Goal: Transaction & Acquisition: Purchase product/service

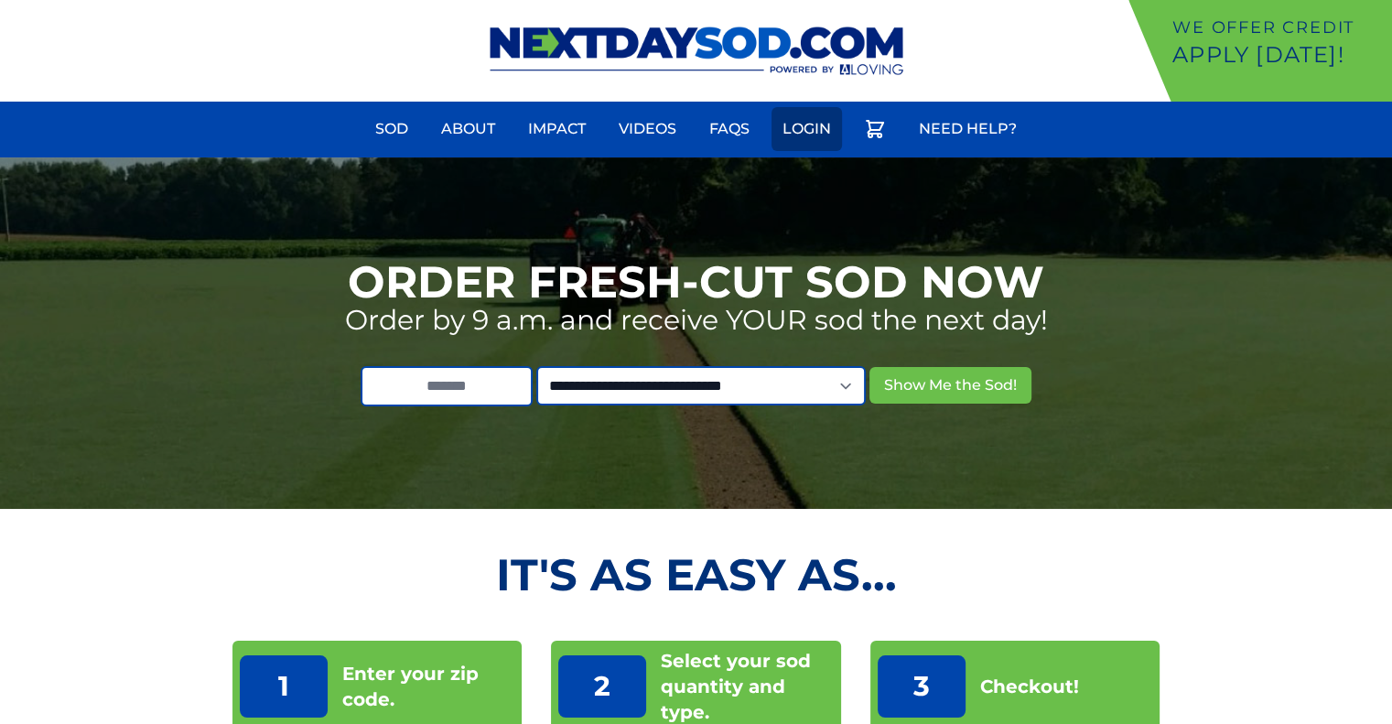
click at [801, 137] on link "Login" at bounding box center [806, 129] width 70 height 44
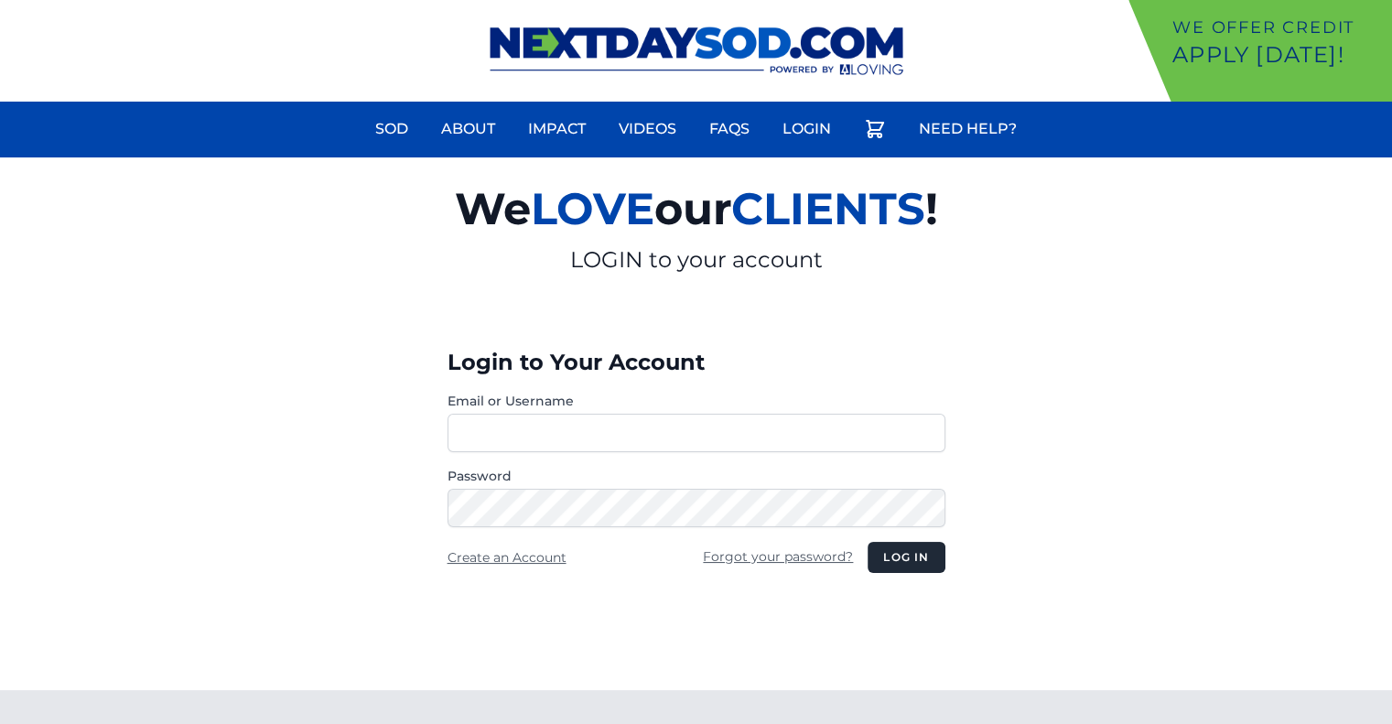
click at [497, 421] on input "Email or Username" at bounding box center [696, 433] width 498 height 38
click at [504, 424] on input "Email or Username" at bounding box center [696, 433] width 498 height 38
click at [531, 424] on input "Email or Username" at bounding box center [696, 433] width 498 height 38
click at [490, 432] on input "Email or Username" at bounding box center [696, 433] width 498 height 38
paste input "**********"
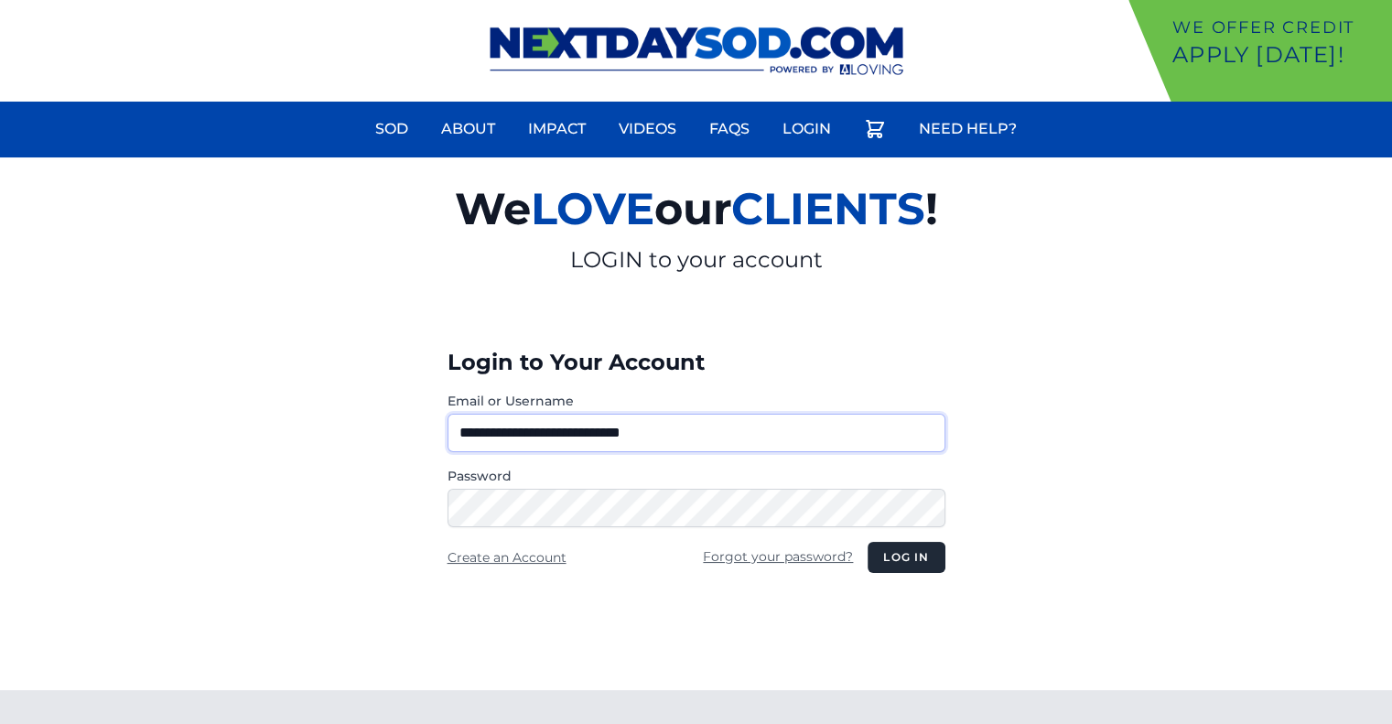
type input "**********"
click at [916, 553] on button "Log in" at bounding box center [905, 557] width 77 height 31
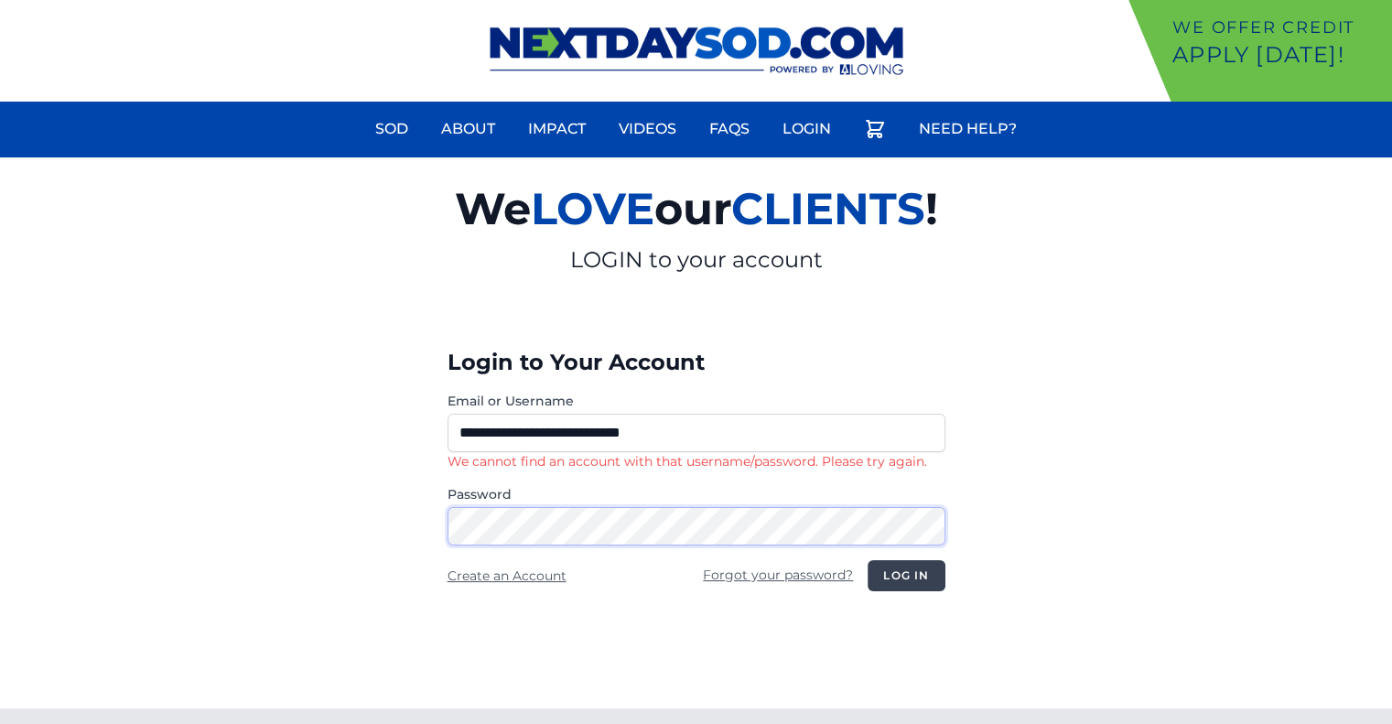
click at [910, 578] on button "Log in" at bounding box center [905, 575] width 77 height 31
click at [619, 603] on div "**********" at bounding box center [696, 498] width 527 height 419
click at [902, 573] on button "Log in" at bounding box center [905, 575] width 77 height 31
click at [905, 580] on button "Log in" at bounding box center [905, 575] width 77 height 31
click at [909, 586] on button "Log in" at bounding box center [905, 575] width 77 height 31
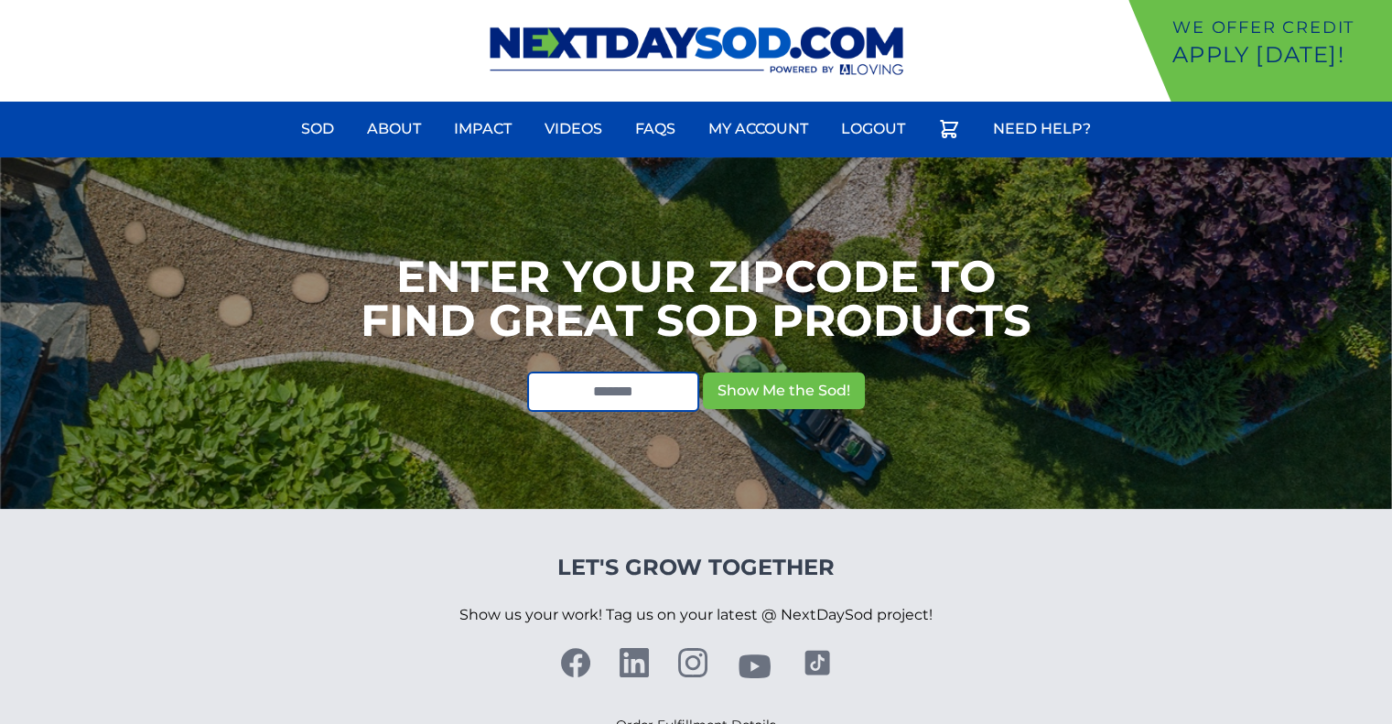
click at [583, 392] on input "text" at bounding box center [613, 391] width 172 height 40
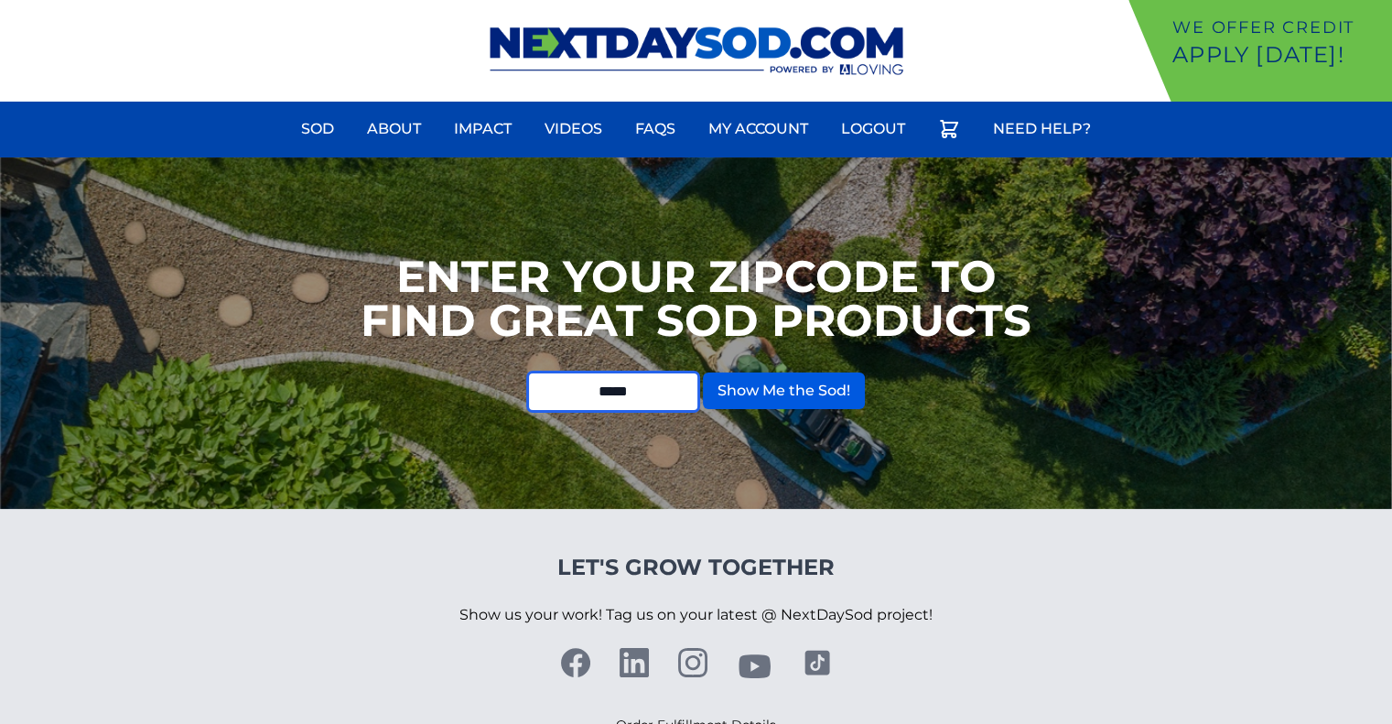
type input "*****"
click at [836, 388] on button "Show Me the Sod!" at bounding box center [784, 390] width 162 height 37
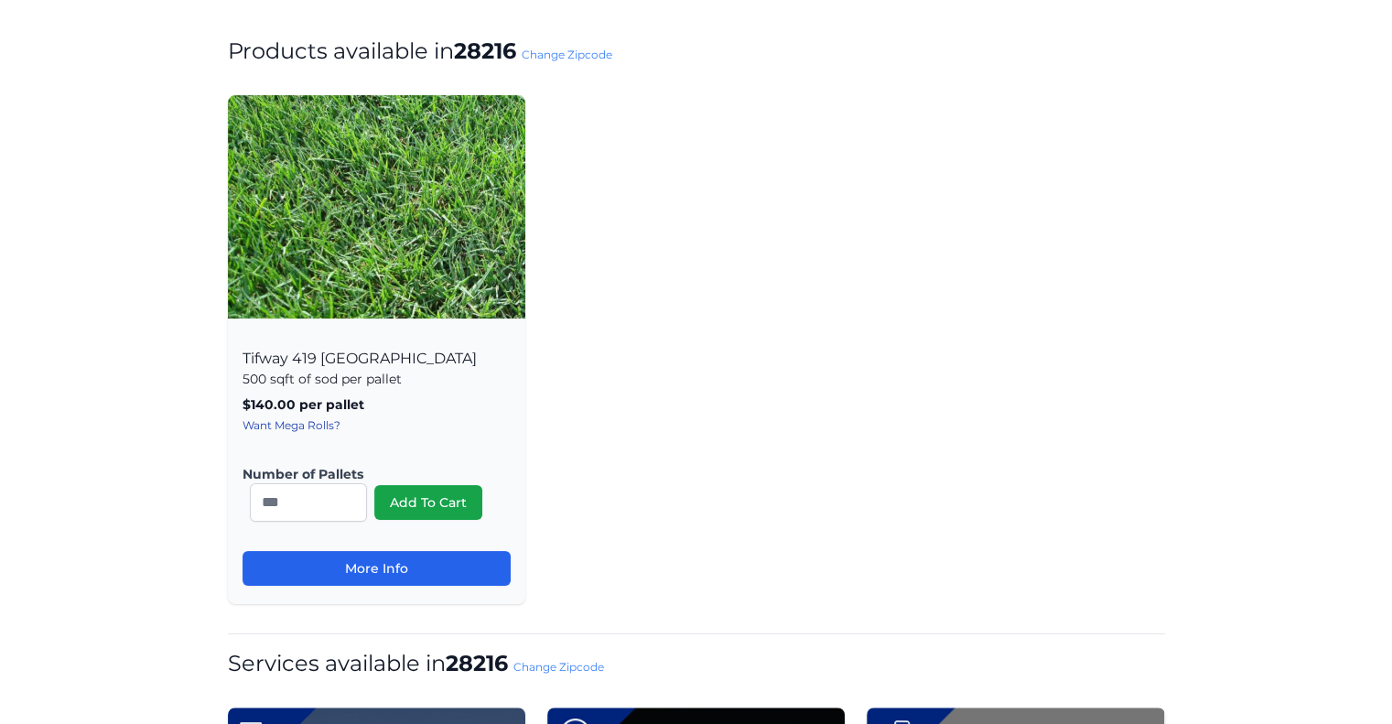
scroll to position [158, 0]
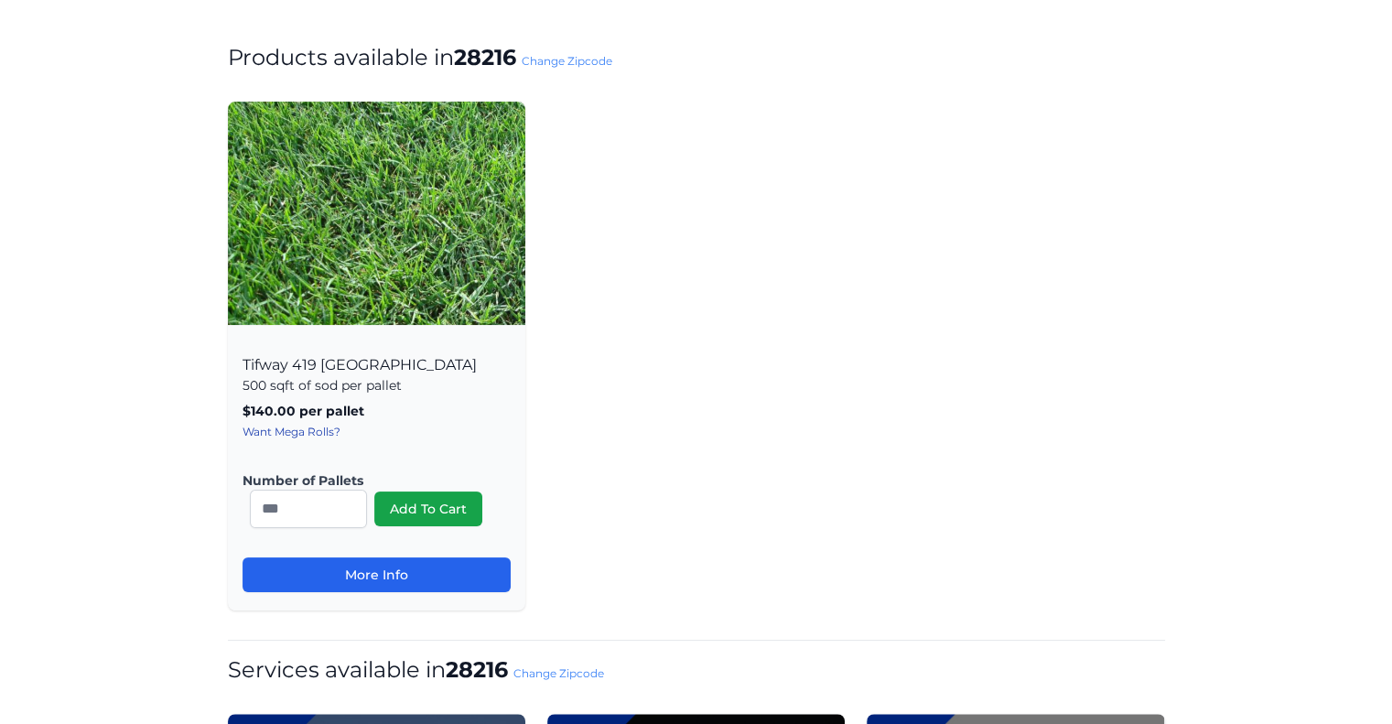
click at [292, 512] on input "*" at bounding box center [308, 508] width 117 height 38
type input "**"
click at [442, 503] on button "Add To Cart" at bounding box center [428, 508] width 108 height 35
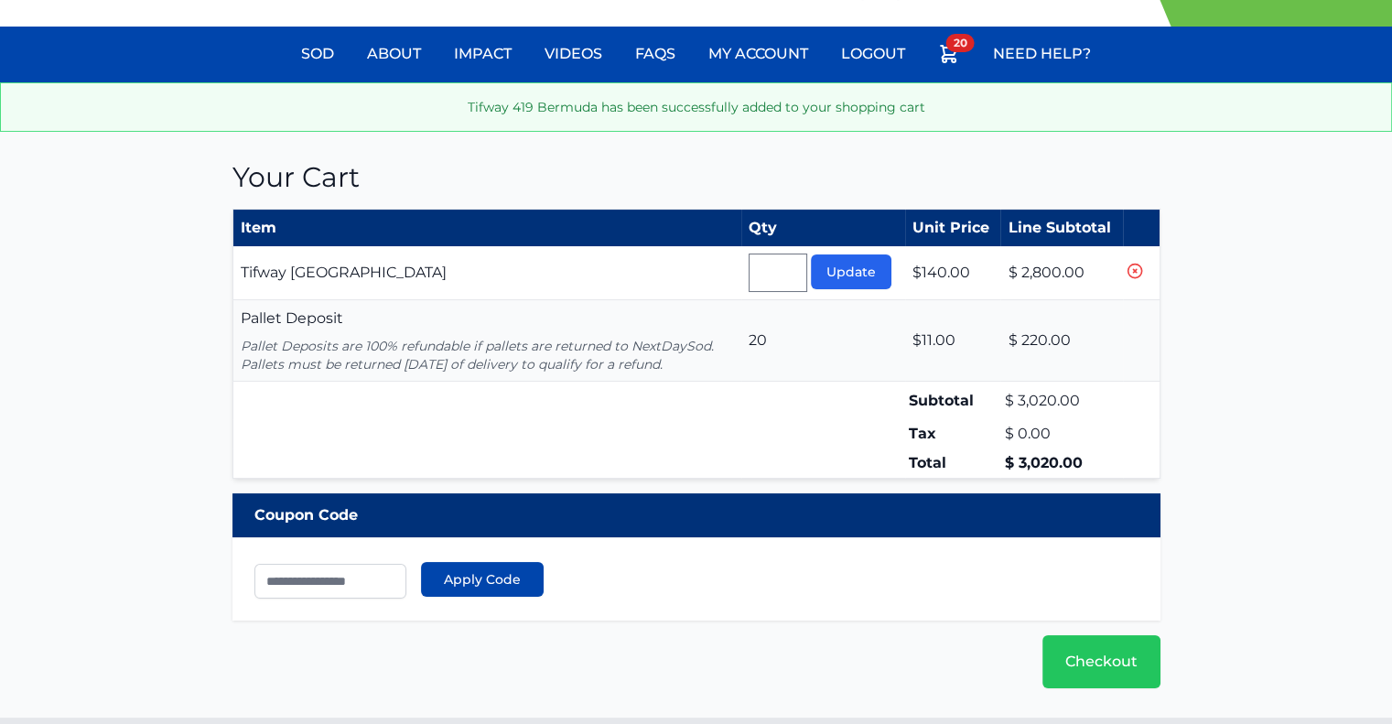
scroll to position [135, 0]
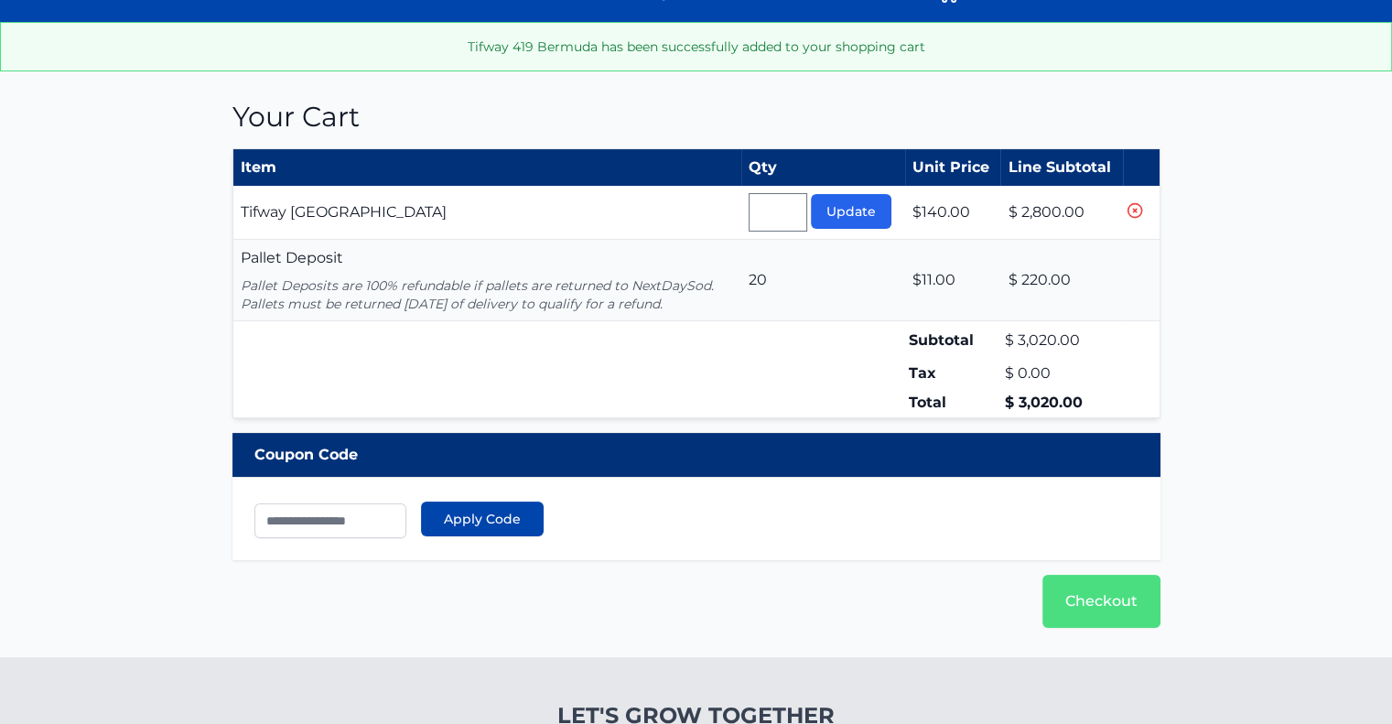
click at [1101, 607] on link "Checkout" at bounding box center [1101, 601] width 118 height 53
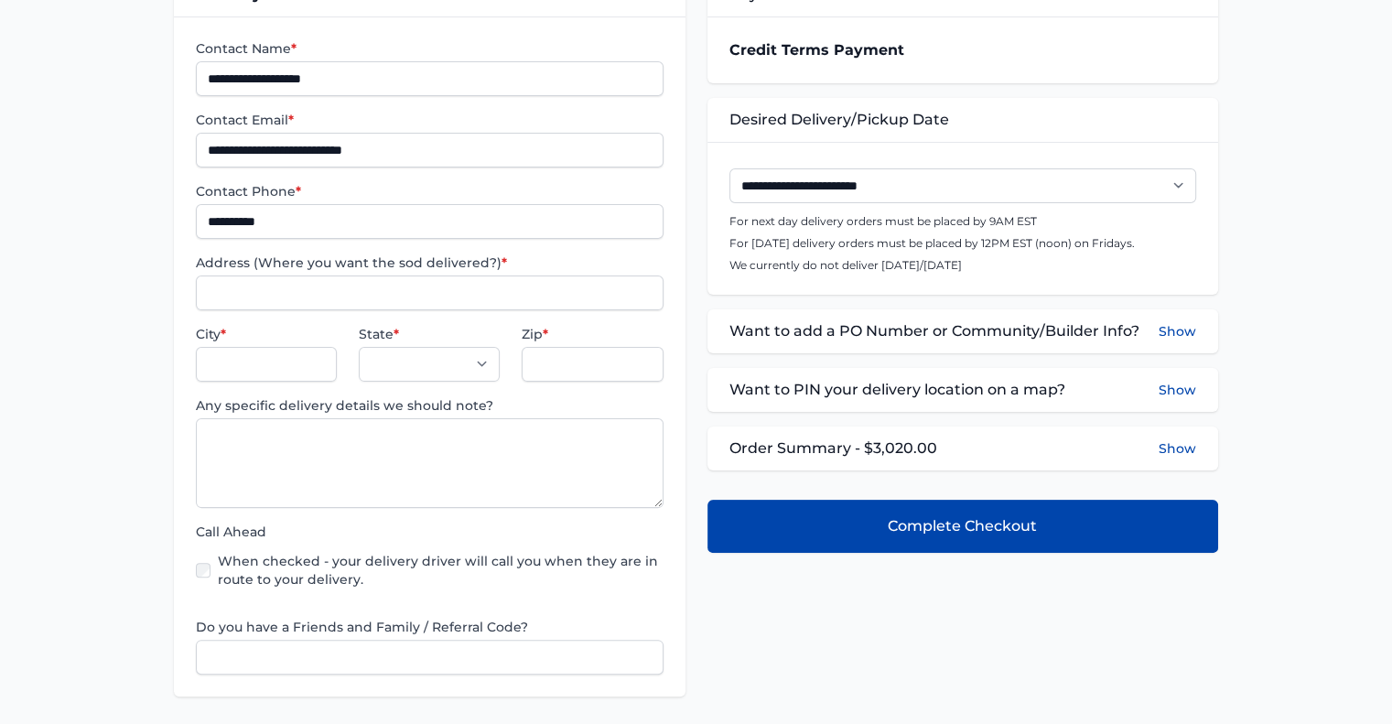
scroll to position [368, 0]
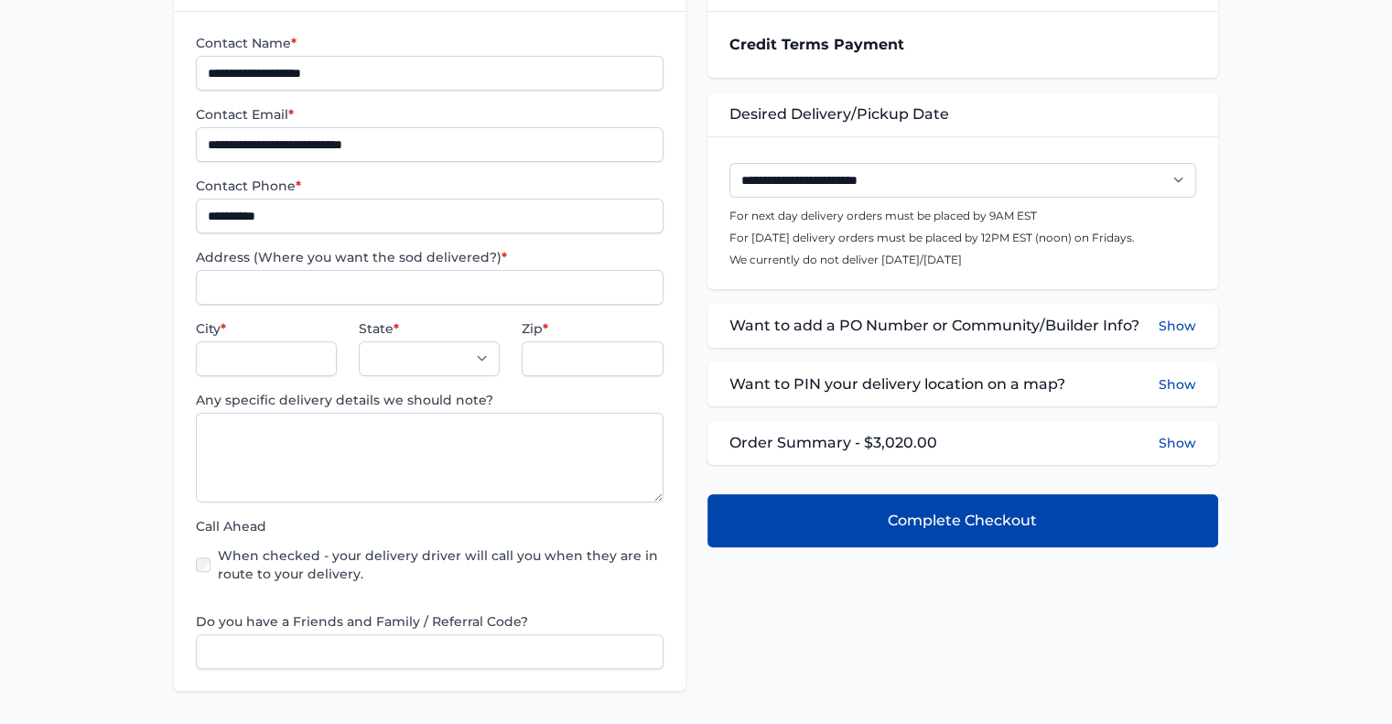
click at [478, 546] on label "When checked - your delivery driver will call you when they are in route to you…" at bounding box center [440, 564] width 445 height 37
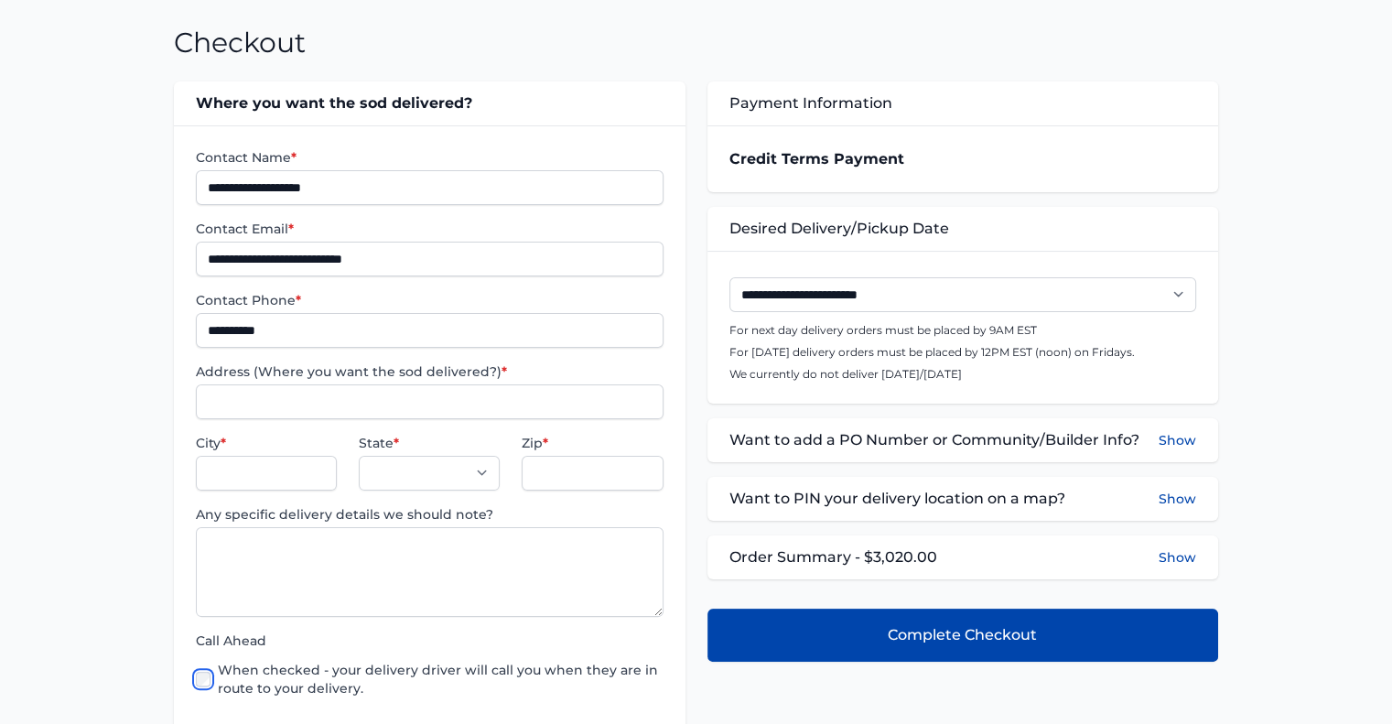
scroll to position [254, 0]
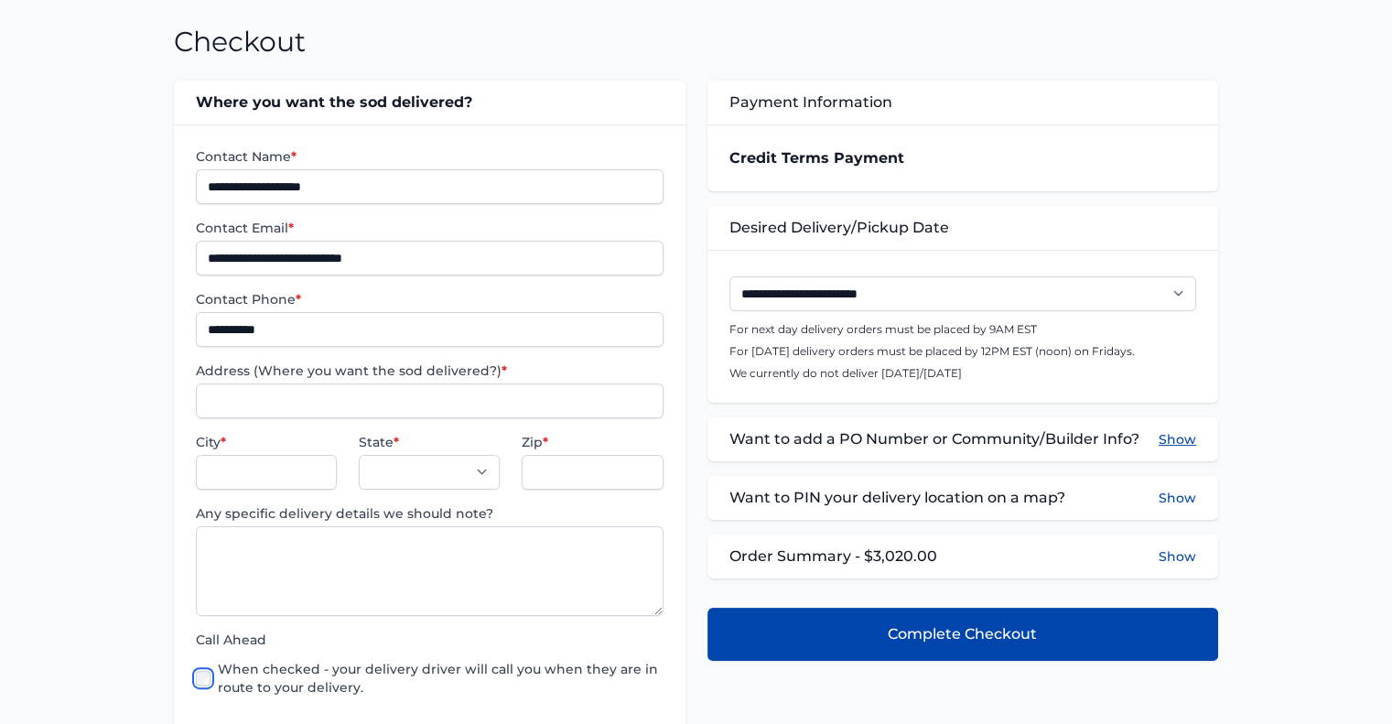
click at [1185, 435] on button "Show" at bounding box center [1177, 439] width 38 height 22
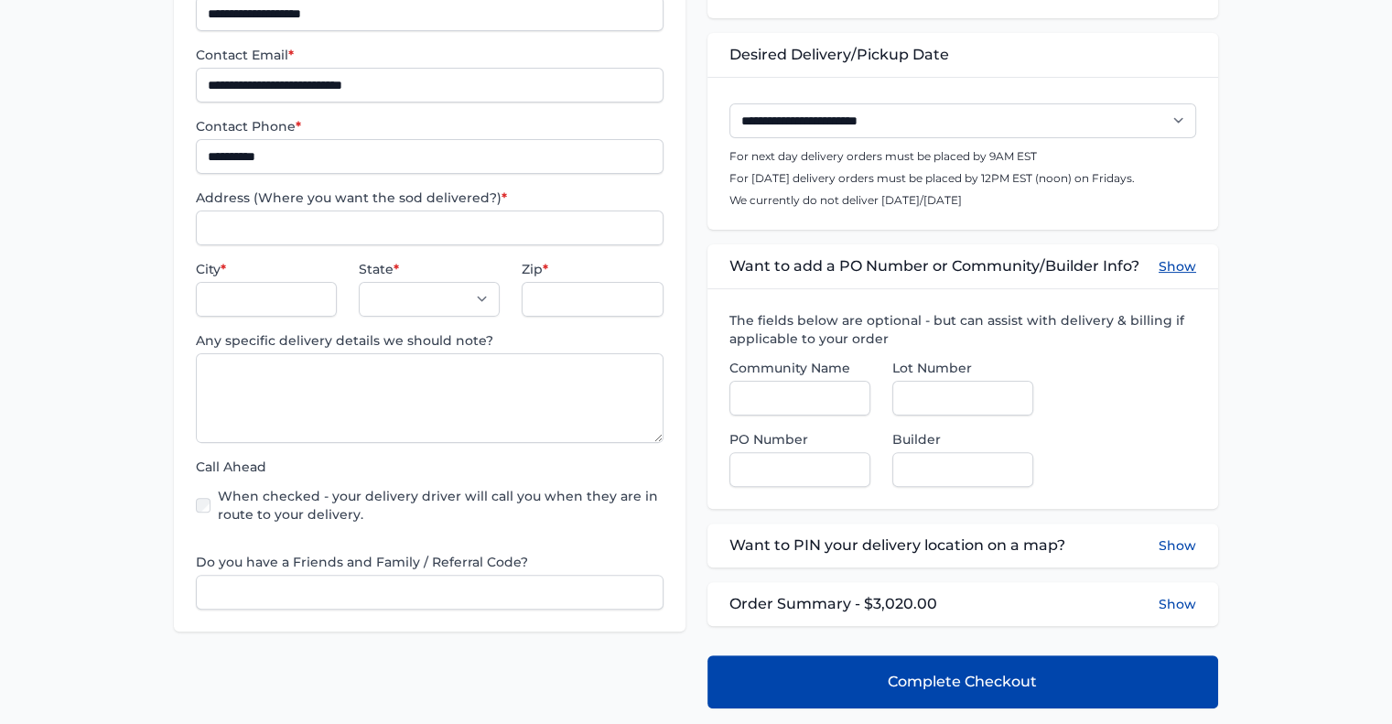
scroll to position [428, 0]
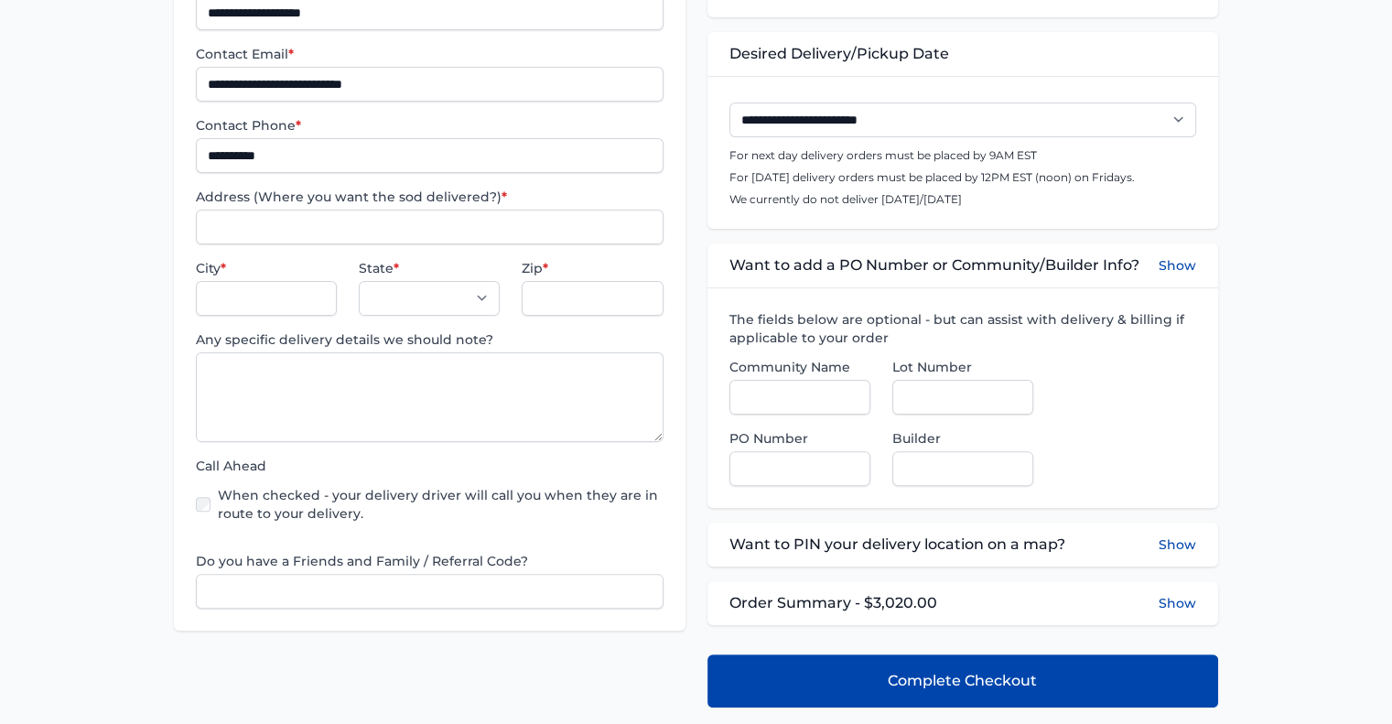
click at [1214, 516] on div "**********" at bounding box center [962, 307] width 510 height 801
click at [1175, 533] on button "Show" at bounding box center [1177, 544] width 38 height 22
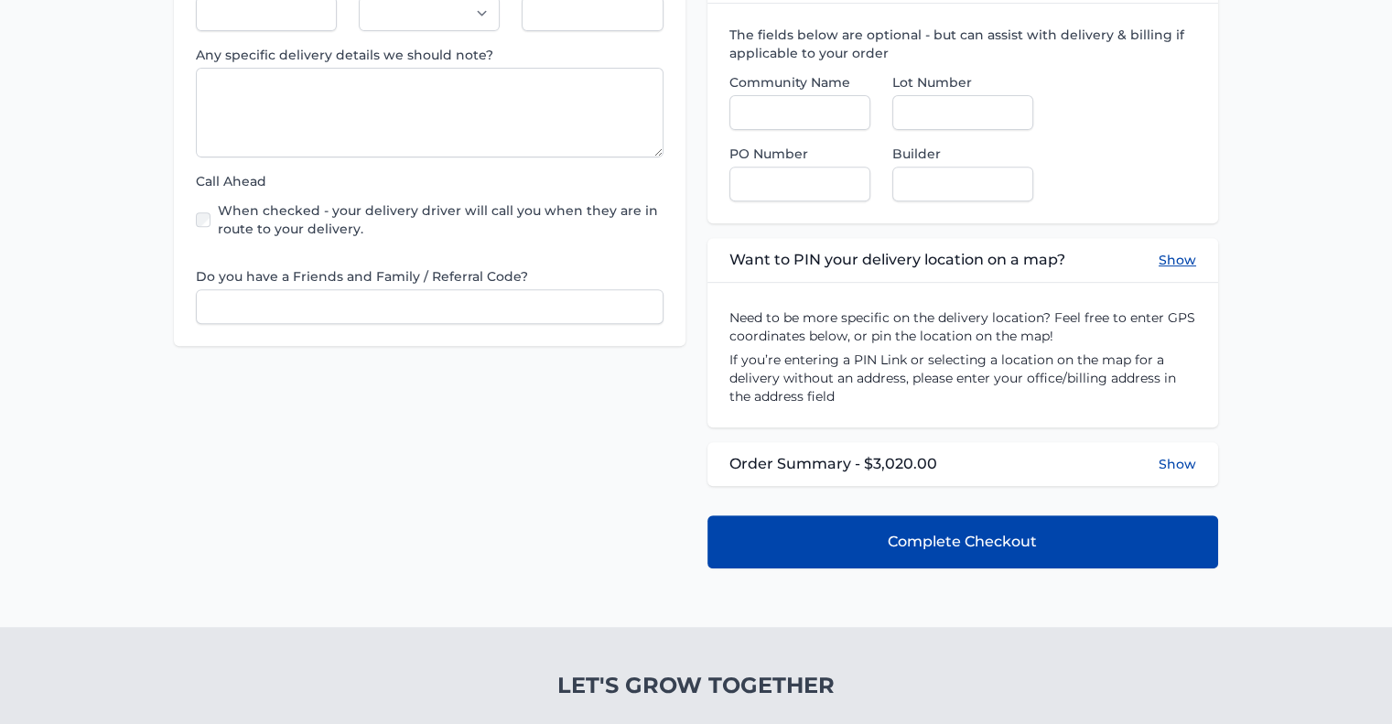
scroll to position [719, 0]
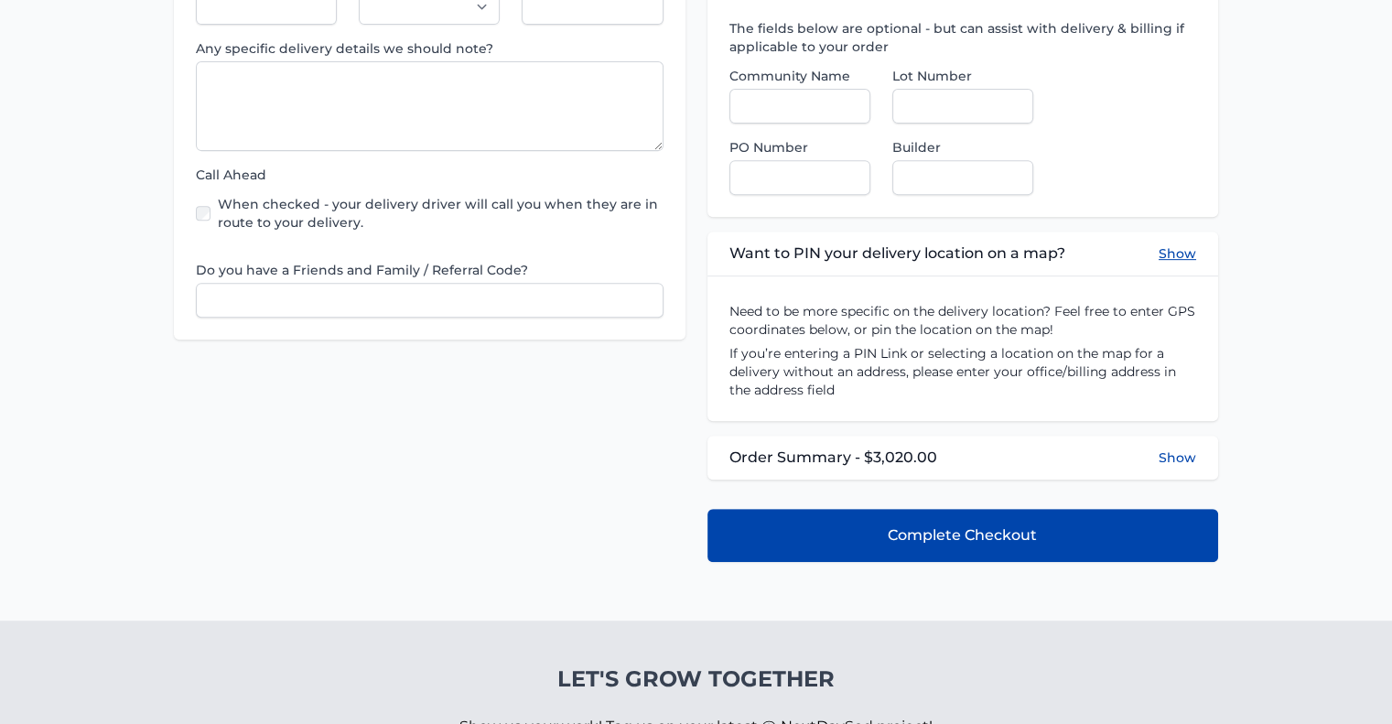
click at [1184, 242] on button "Show" at bounding box center [1177, 253] width 38 height 22
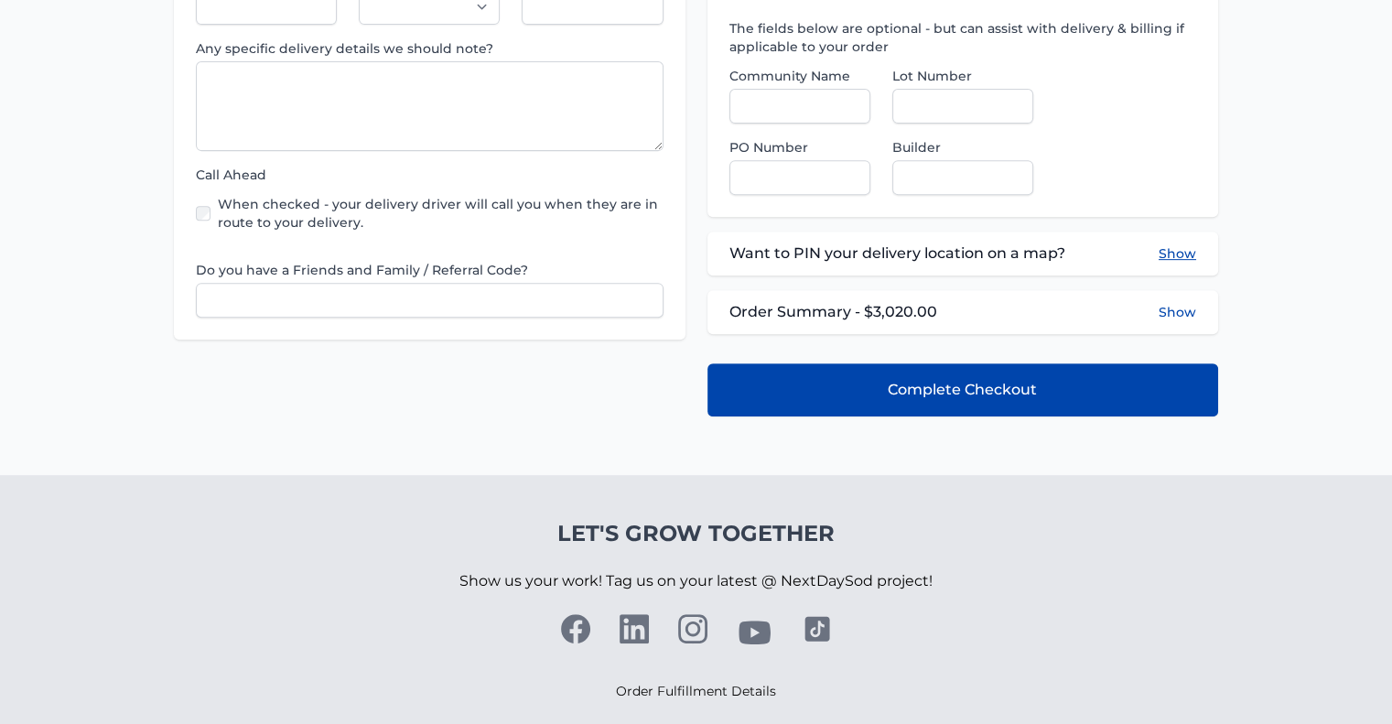
scroll to position [728, 0]
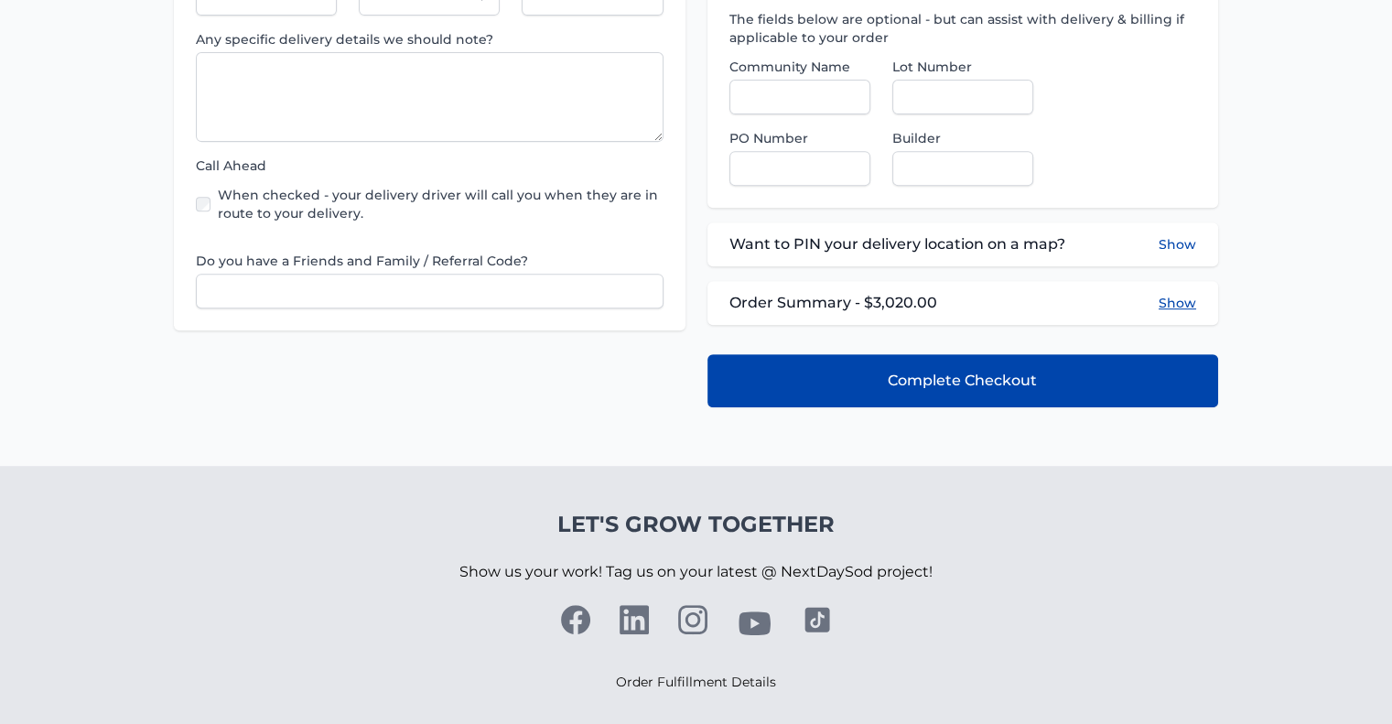
click at [1195, 297] on button "Show" at bounding box center [1177, 303] width 38 height 18
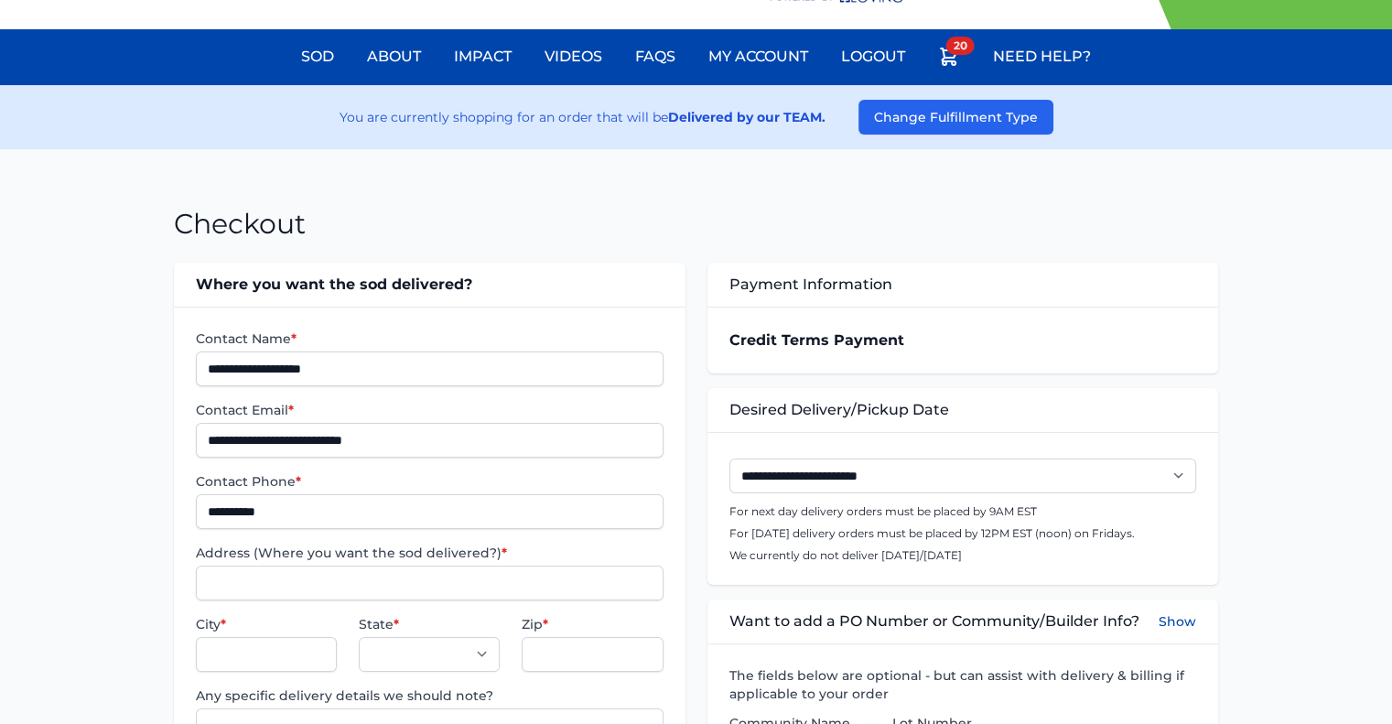
scroll to position [0, 0]
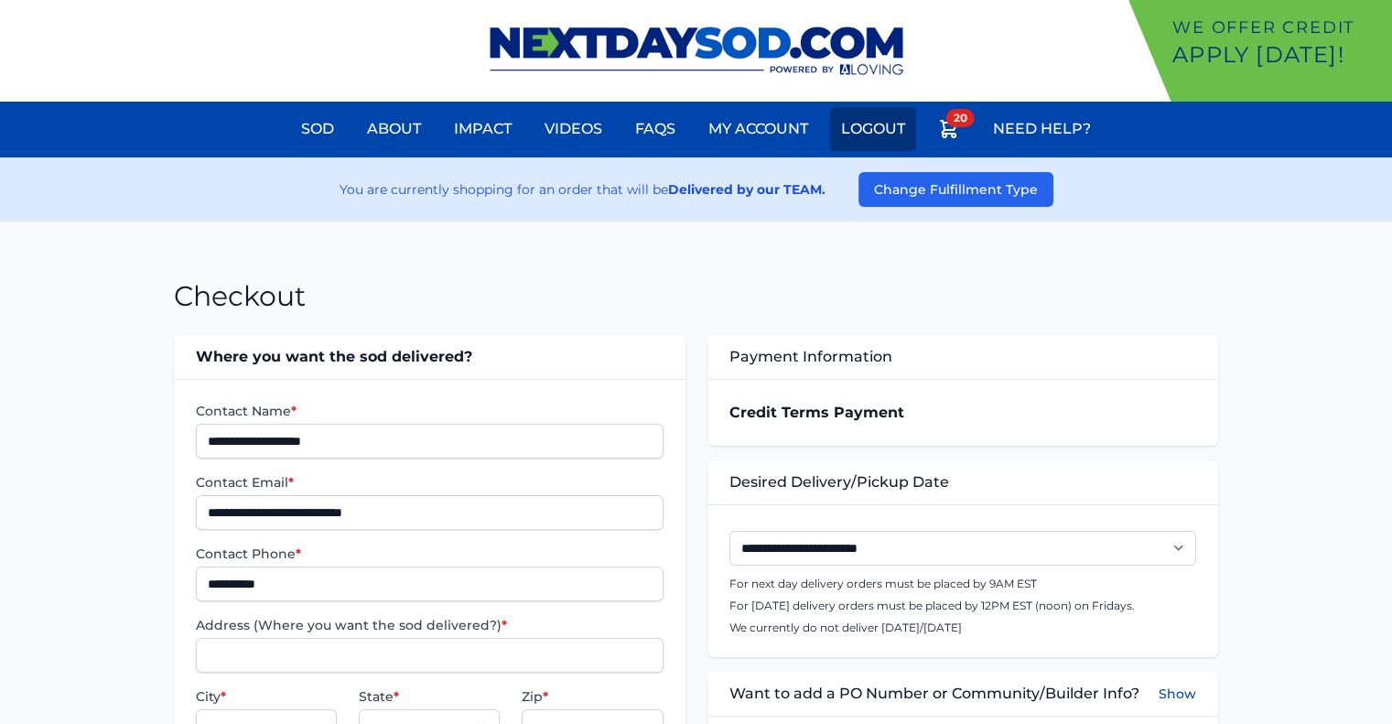
click at [882, 132] on link "Logout" at bounding box center [873, 129] width 86 height 44
